Goal: Communication & Community: Answer question/provide support

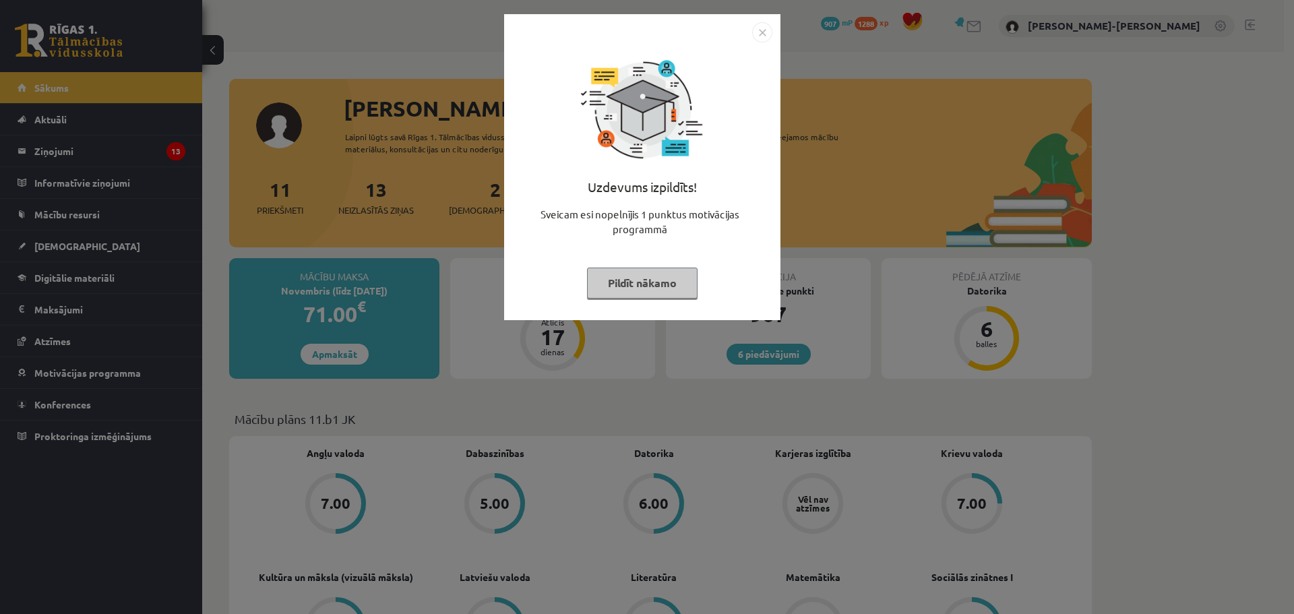
click at [607, 295] on button "Pildīt nākamo" at bounding box center [642, 283] width 111 height 31
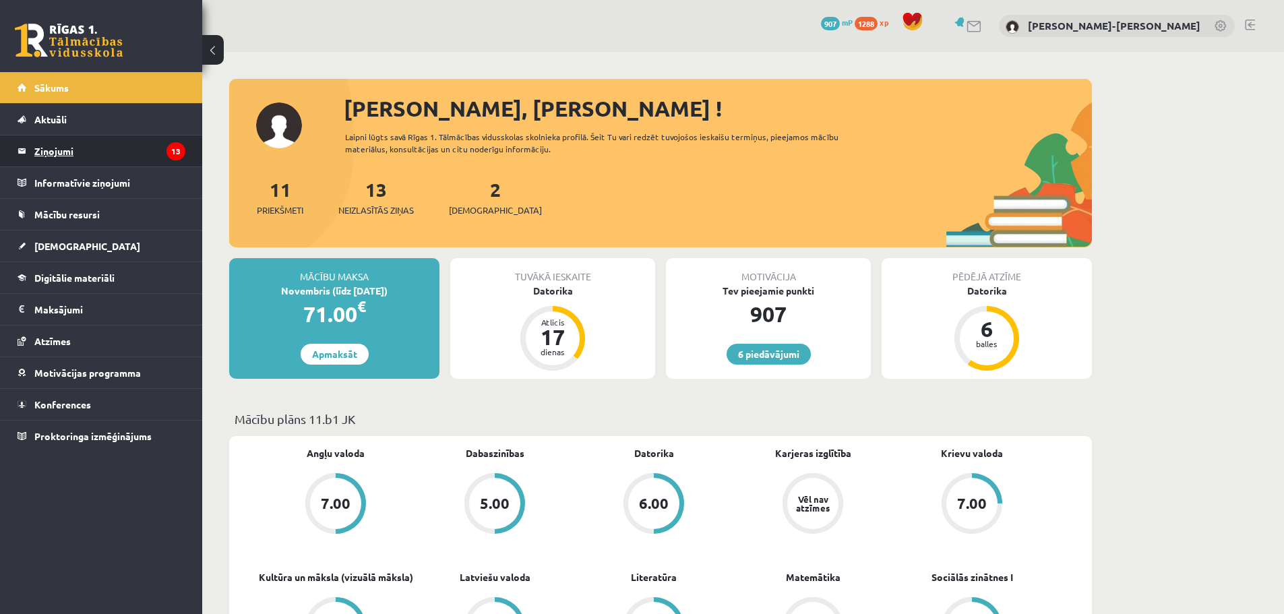
click at [55, 150] on legend "Ziņojumi 13" at bounding box center [109, 150] width 151 height 31
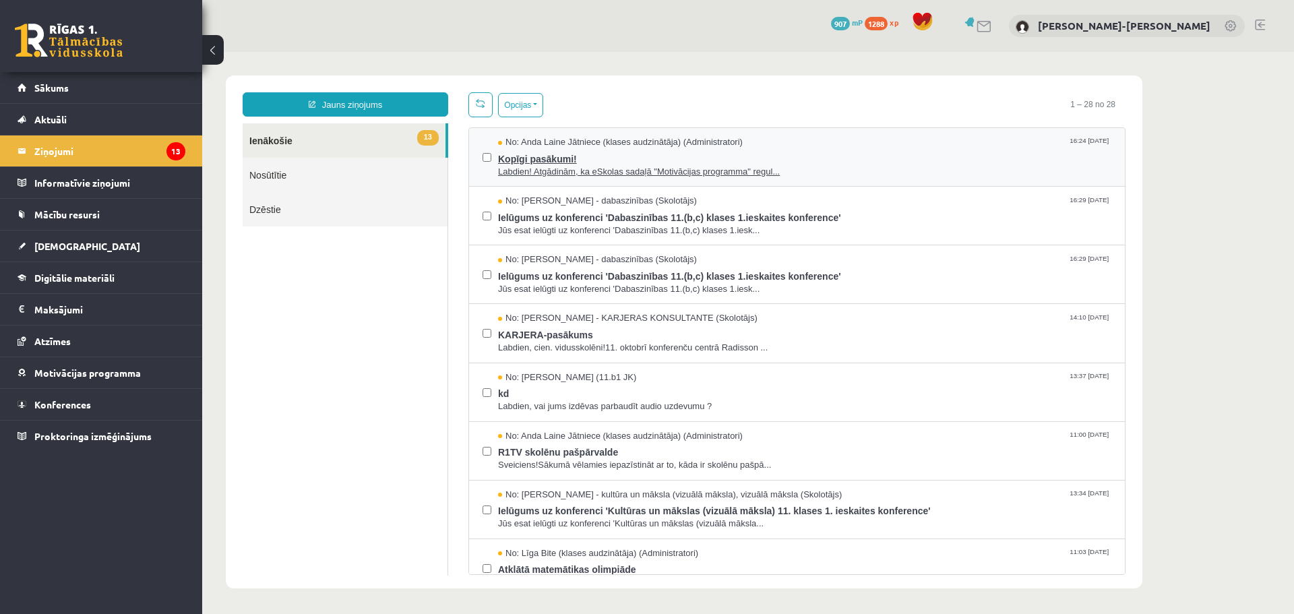
click at [572, 168] on span "Labdien! Atgādinām, ka eSkolas sadaļā "Motivācijas programma" regul..." at bounding box center [804, 172] width 613 height 13
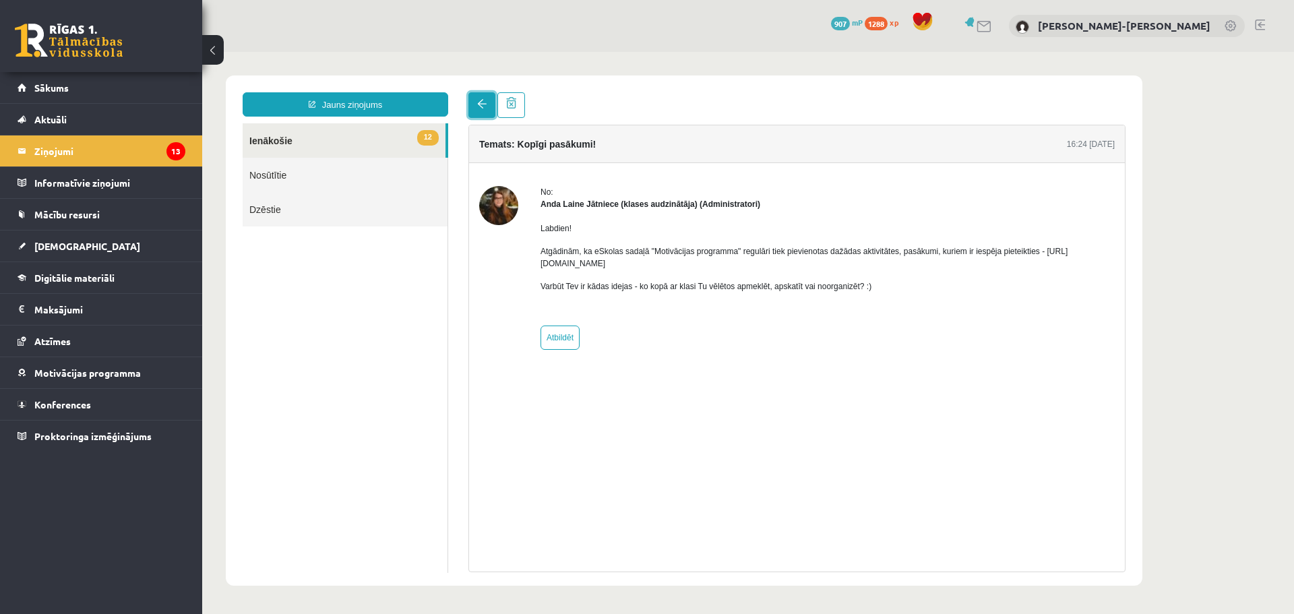
click at [486, 101] on span at bounding box center [481, 103] width 9 height 9
click at [315, 139] on link "12 Ienākošie" at bounding box center [344, 140] width 203 height 34
click at [264, 139] on link "12 Ienākošie" at bounding box center [344, 140] width 203 height 34
click at [82, 150] on legend "Ziņojumi 13" at bounding box center [109, 150] width 151 height 31
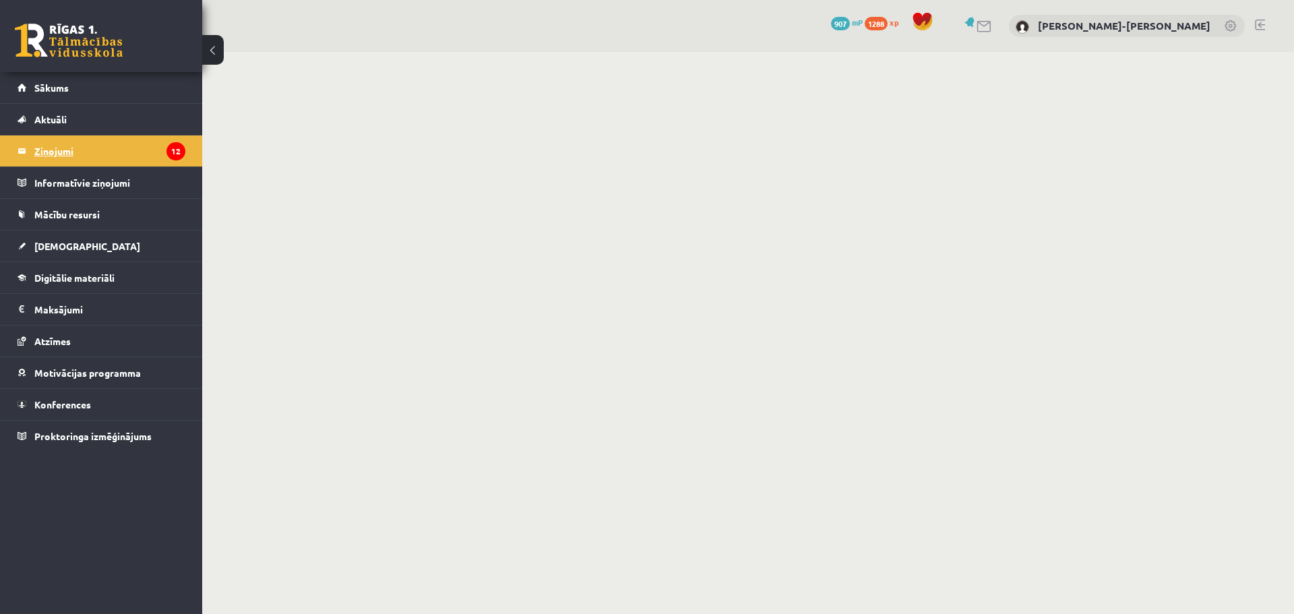
click at [56, 158] on legend "Ziņojumi 12" at bounding box center [109, 150] width 151 height 31
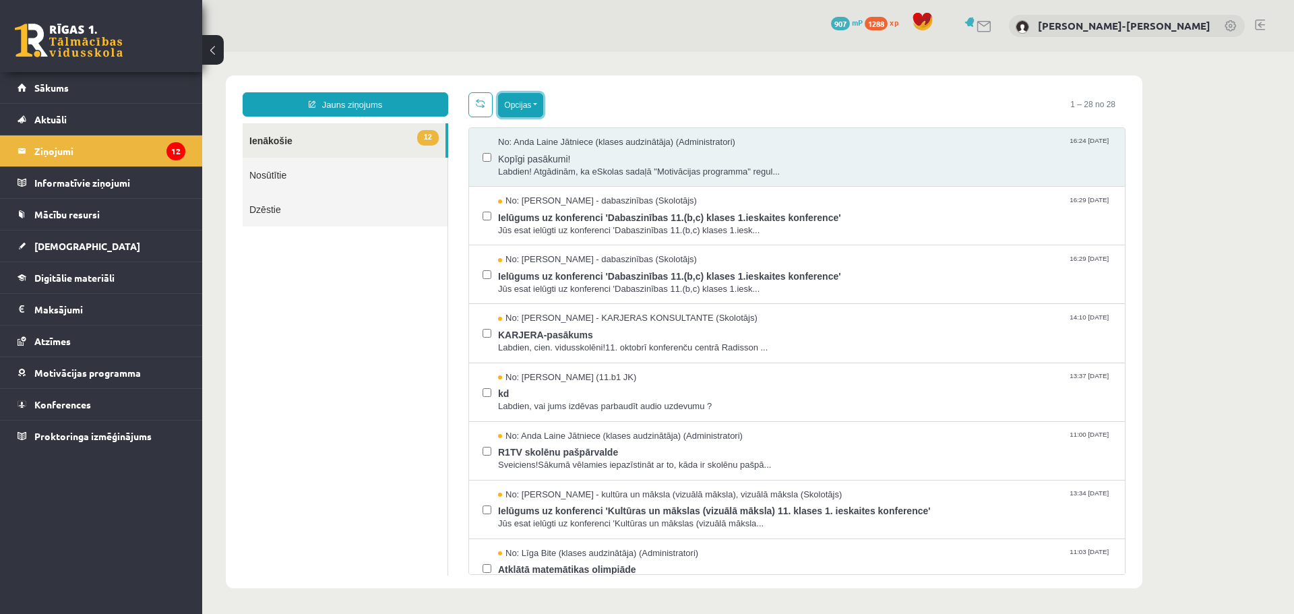
click at [514, 104] on button "Opcijas" at bounding box center [520, 105] width 45 height 24
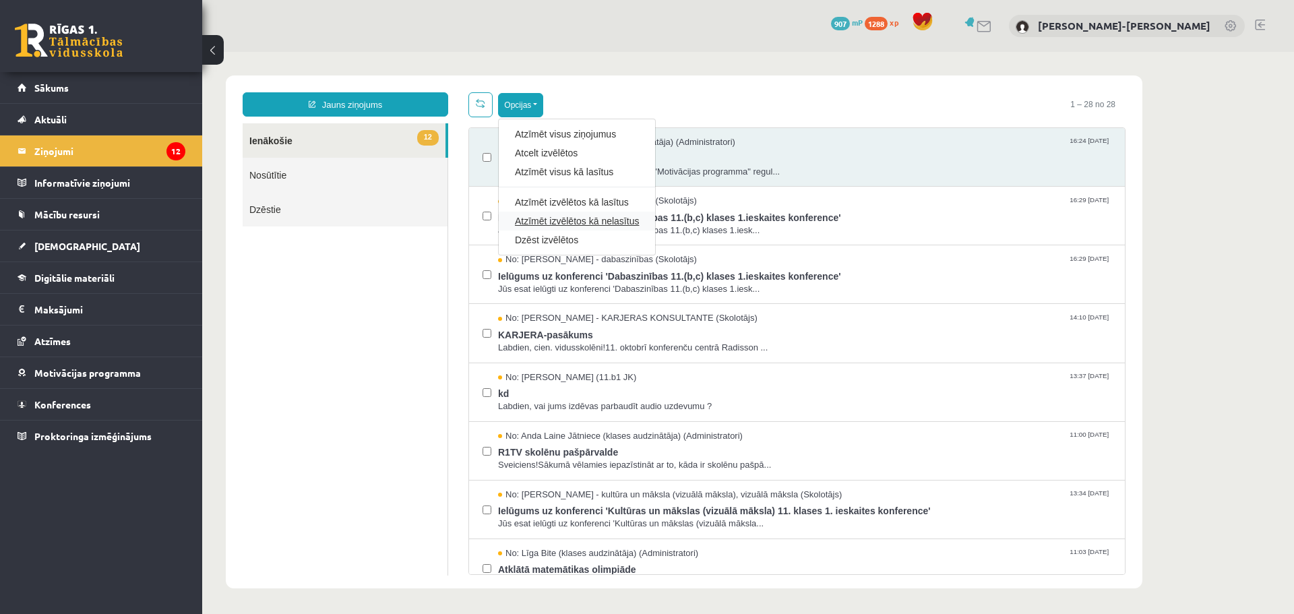
click at [566, 221] on link "Atzīmēt izvēlētos kā nelasītus" at bounding box center [577, 220] width 124 height 13
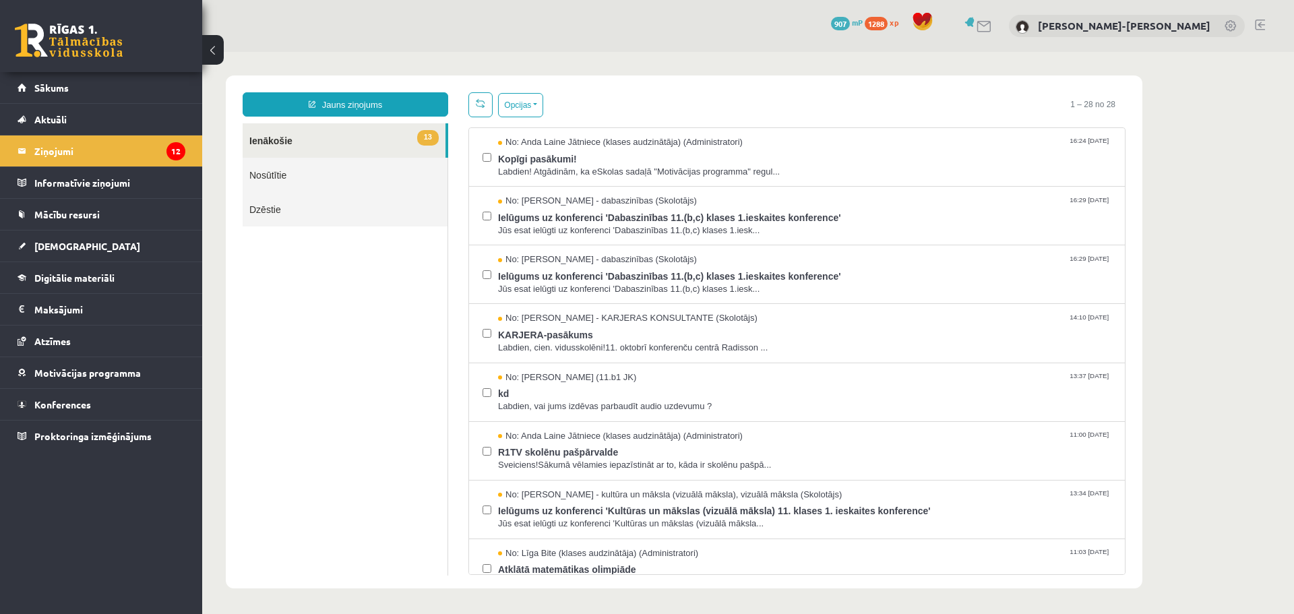
click at [1261, 26] on link at bounding box center [1260, 25] width 10 height 11
